Goal: Task Accomplishment & Management: Manage account settings

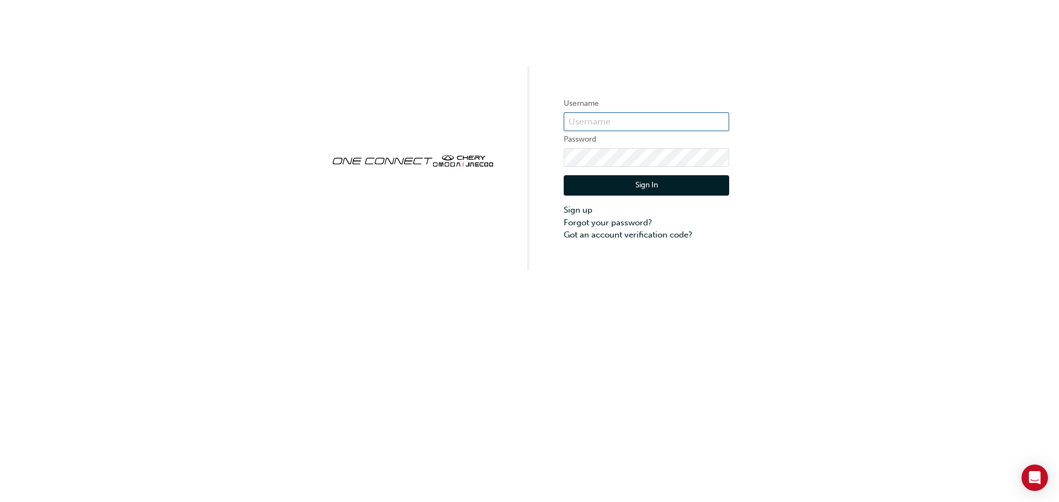
click at [612, 119] on input "text" at bounding box center [646, 122] width 165 height 19
type input "CHAU2018"
click at [646, 147] on form "Username CHAU2018 Password Sign In Sign up Forgot your password? Got an account…" at bounding box center [646, 169] width 165 height 144
click button "Sign In" at bounding box center [646, 185] width 165 height 21
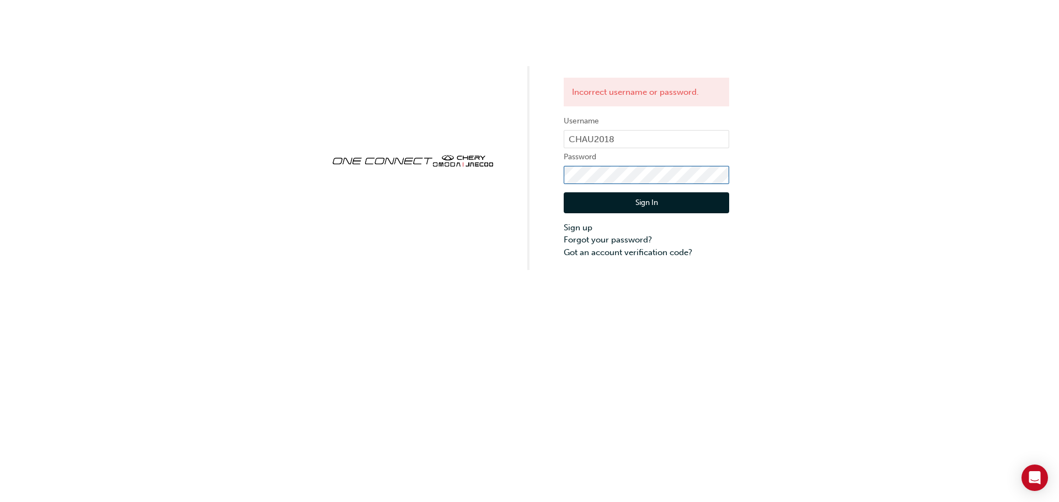
click button "Sign In" at bounding box center [646, 202] width 165 height 21
click at [672, 20] on div "Incorrect username or password. Username CHAU2018 Password Sign In Sign up Forg…" at bounding box center [529, 135] width 1059 height 270
click button "Sign In" at bounding box center [646, 202] width 165 height 21
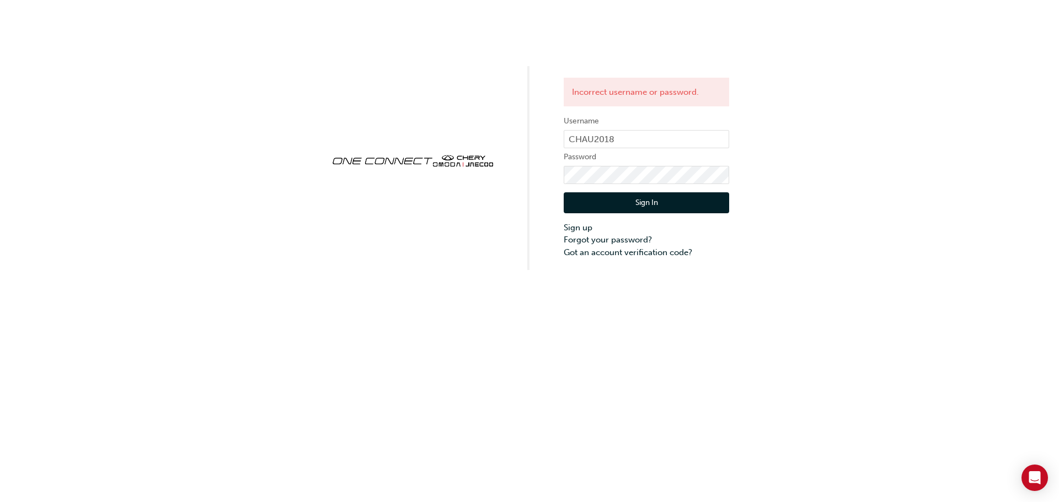
click at [636, 197] on button "Sign In" at bounding box center [646, 202] width 165 height 21
click at [619, 242] on link "Forgot your password?" at bounding box center [646, 240] width 165 height 13
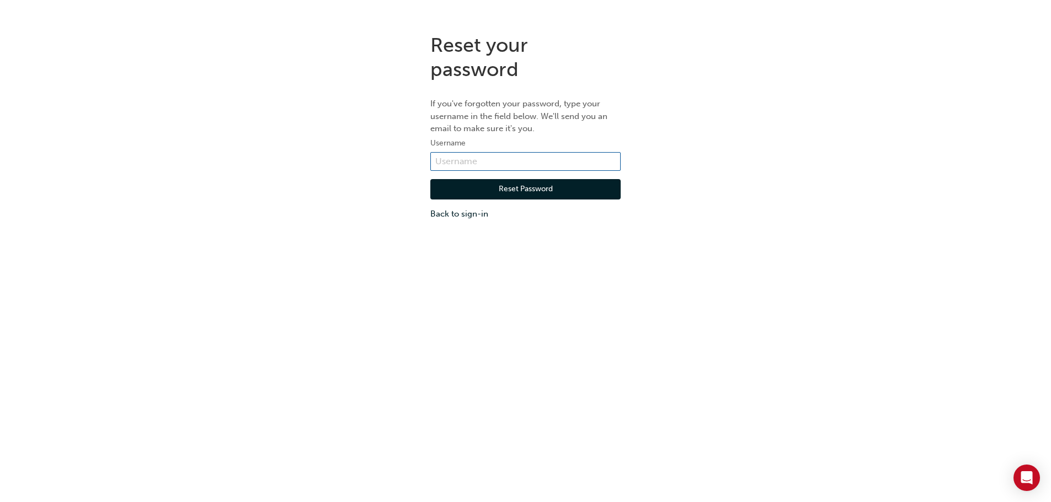
click at [539, 162] on input "text" at bounding box center [525, 161] width 190 height 19
type input "r"
click at [501, 164] on input "text" at bounding box center [525, 161] width 190 height 19
type input "reagand@bartons.net.au"
click at [510, 194] on button "Reset Password" at bounding box center [525, 189] width 190 height 21
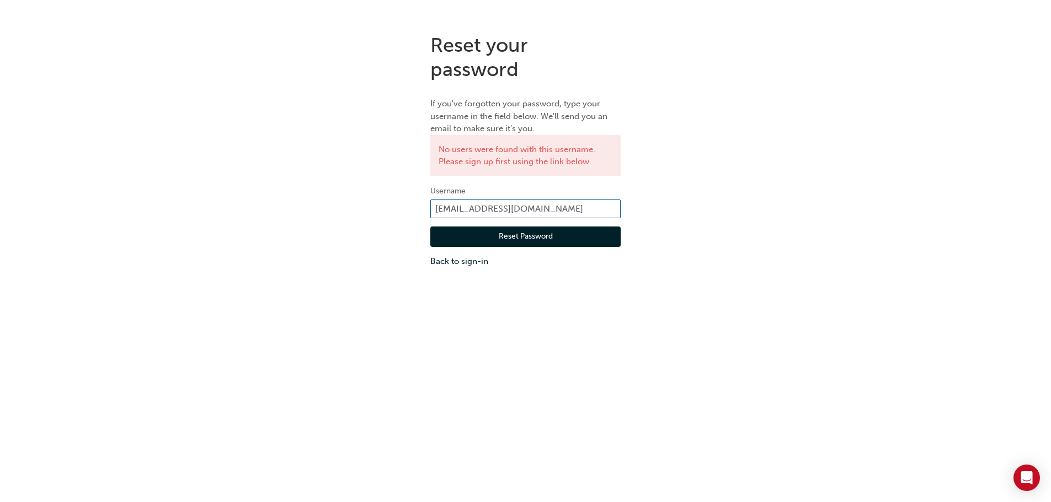
click at [570, 215] on input "reagand@bartons.net.au" at bounding box center [525, 209] width 190 height 19
type input "r"
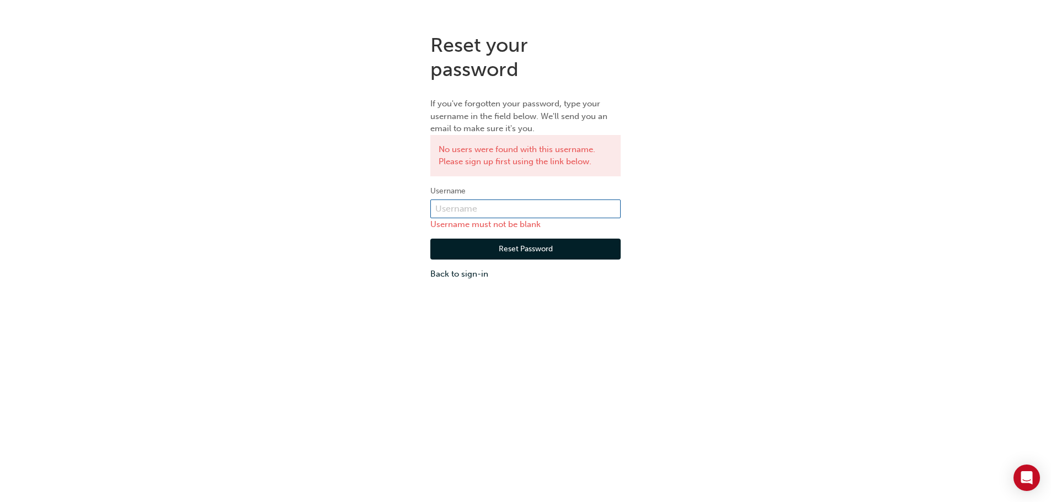
click at [565, 215] on input "text" at bounding box center [525, 209] width 190 height 19
type input "CHAU2018"
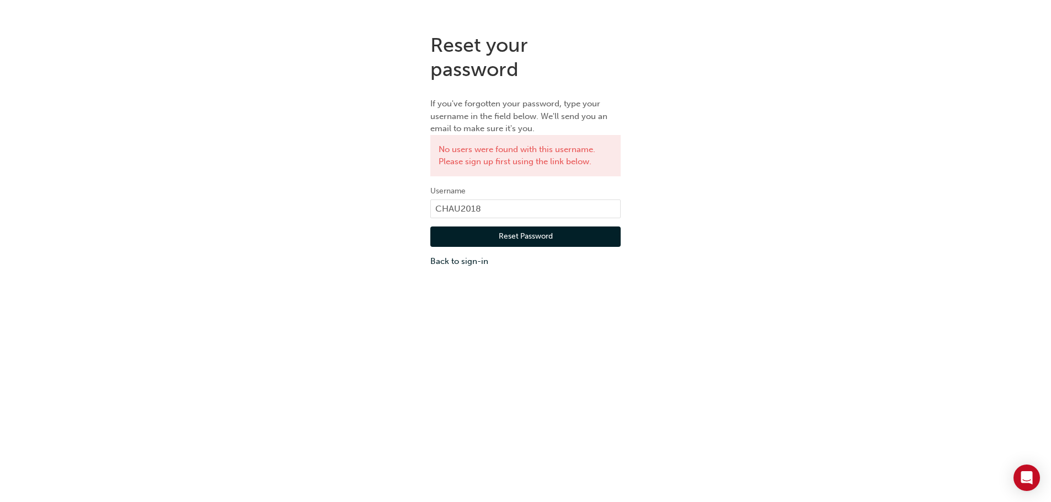
click at [531, 240] on button "Reset Password" at bounding box center [525, 237] width 190 height 21
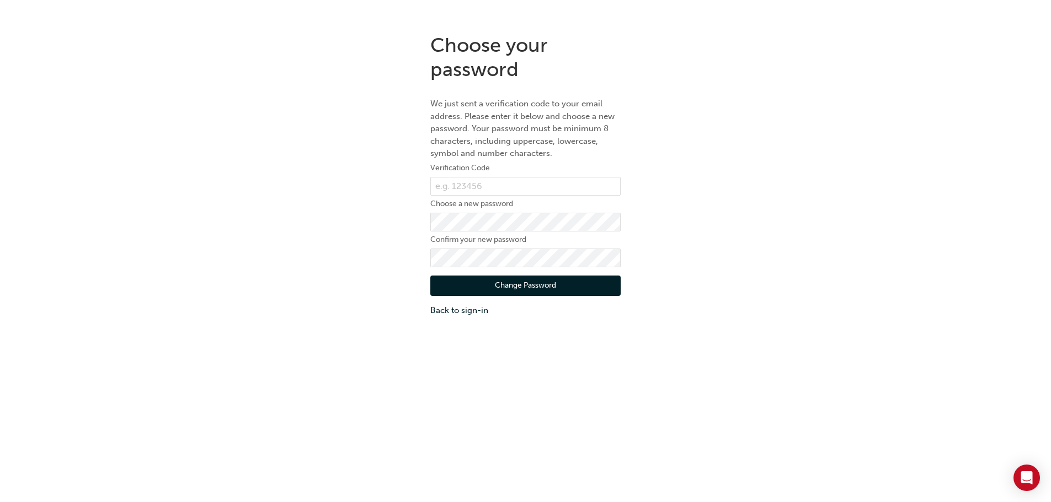
click at [14, 176] on div "Choose your password We just sent a verification code to your email address. Pl…" at bounding box center [525, 175] width 1051 height 301
click at [74, 122] on div "Choose your password We just sent a verification code to your email address. Pl…" at bounding box center [525, 175] width 1051 height 301
click at [532, 179] on input "text" at bounding box center [525, 186] width 190 height 19
type input "387173"
click at [512, 281] on button "Change Password" at bounding box center [525, 286] width 190 height 21
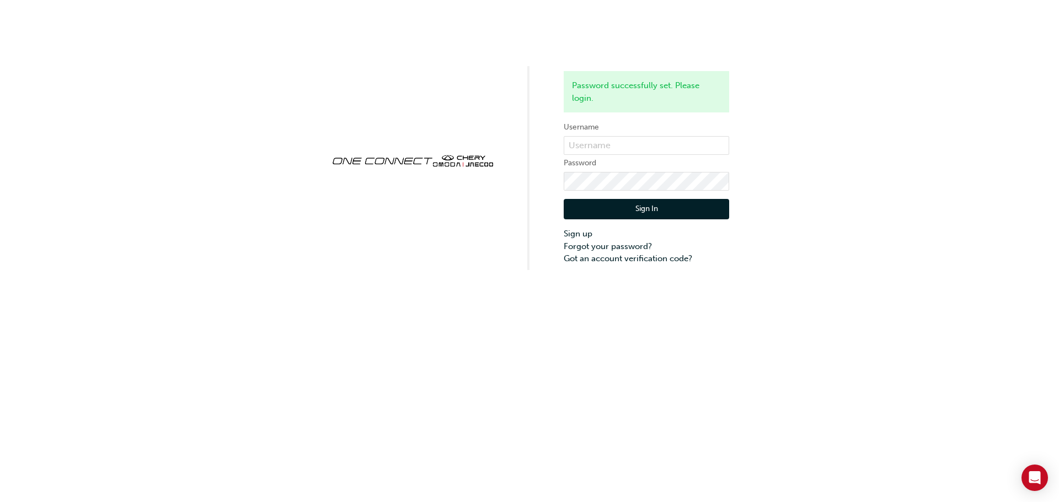
drag, startPoint x: 63, startPoint y: 177, endPoint x: 75, endPoint y: 175, distance: 11.7
click at [67, 176] on div "Password successfully set. Please login. Username Password Sign In Sign up Forg…" at bounding box center [529, 135] width 1059 height 270
click at [636, 144] on input "text" at bounding box center [646, 145] width 165 height 19
type input "CHAU2018"
click button "Sign In" at bounding box center [646, 209] width 165 height 21
